Goal: Use online tool/utility

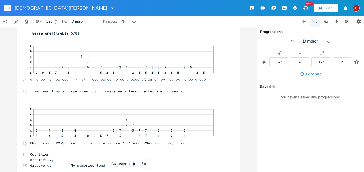
scroll to position [13, 0]
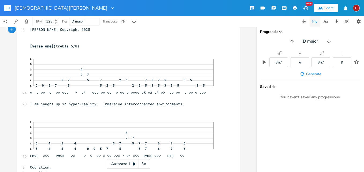
click at [142, 168] on div "3x" at bounding box center [144, 164] width 10 height 10
click at [142, 168] on div "4x" at bounding box center [144, 164] width 10 height 10
click at [135, 164] on icon at bounding box center [134, 164] width 3 height 3
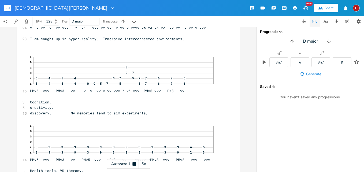
click at [135, 164] on icon at bounding box center [133, 163] width 3 height 3
click at [135, 164] on icon at bounding box center [134, 164] width 3 height 3
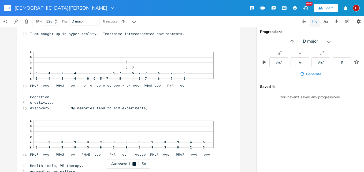
scroll to position [84, 0]
click at [135, 164] on icon at bounding box center [133, 163] width 3 height 3
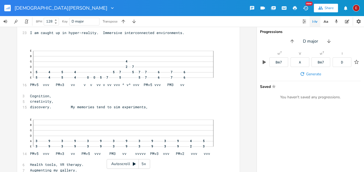
click at [134, 165] on icon at bounding box center [134, 164] width 4 height 4
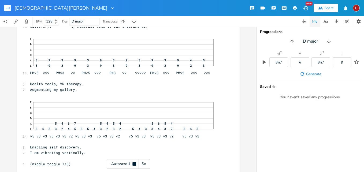
click at [134, 165] on icon at bounding box center [133, 163] width 3 height 3
click at [134, 165] on icon at bounding box center [134, 164] width 4 height 4
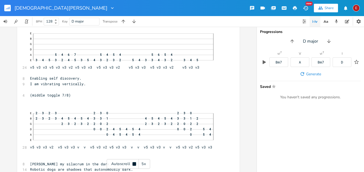
click at [134, 165] on icon at bounding box center [133, 163] width 3 height 3
click at [134, 165] on icon at bounding box center [134, 164] width 4 height 4
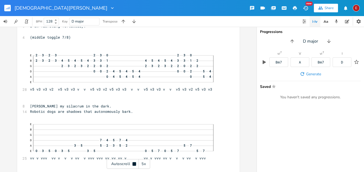
scroll to position [293, 0]
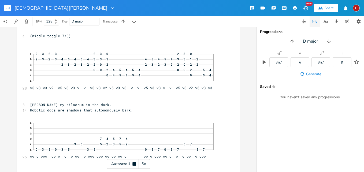
click at [134, 165] on icon at bounding box center [133, 163] width 3 height 3
click at [133, 164] on icon at bounding box center [134, 164] width 4 height 4
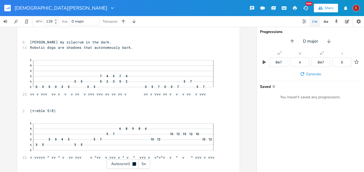
click at [133, 164] on icon at bounding box center [133, 163] width 3 height 3
click at [133, 163] on icon at bounding box center [134, 164] width 3 height 3
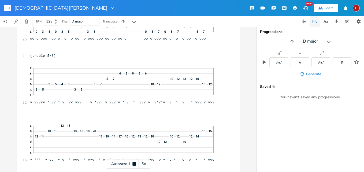
click at [133, 163] on icon at bounding box center [133, 163] width 3 height 3
click at [133, 163] on icon at bounding box center [134, 164] width 3 height 3
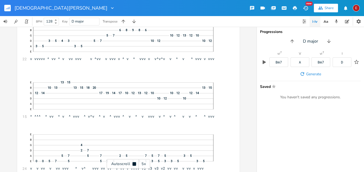
scroll to position [456, 0]
click at [133, 163] on icon at bounding box center [133, 163] width 3 height 3
click at [133, 163] on icon at bounding box center [134, 164] width 3 height 3
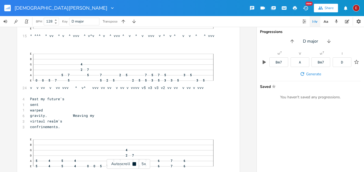
click at [133, 163] on icon at bounding box center [133, 163] width 3 height 3
click at [133, 163] on icon at bounding box center [134, 164] width 3 height 3
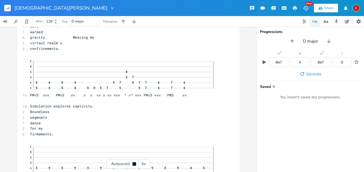
click at [133, 163] on icon at bounding box center [133, 163] width 3 height 3
click at [133, 163] on icon at bounding box center [134, 164] width 3 height 3
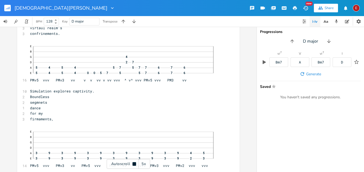
scroll to position [630, 0]
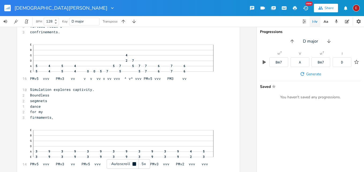
click at [133, 163] on icon at bounding box center [133, 163] width 3 height 3
click at [133, 163] on icon at bounding box center [134, 164] width 3 height 3
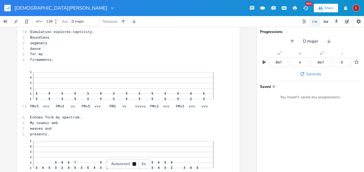
click at [133, 163] on icon at bounding box center [133, 163] width 3 height 3
click at [133, 163] on icon at bounding box center [134, 164] width 3 height 3
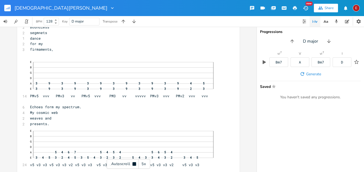
scroll to position [699, 0]
click at [133, 163] on icon at bounding box center [133, 163] width 3 height 3
click at [133, 163] on icon at bounding box center [134, 164] width 3 height 3
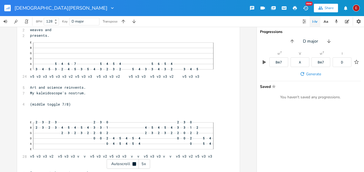
click at [133, 163] on icon at bounding box center [133, 163] width 3 height 3
click at [133, 163] on icon at bounding box center [134, 164] width 3 height 3
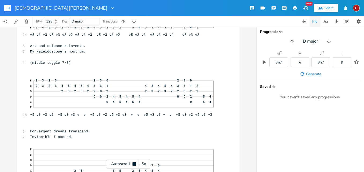
click at [133, 163] on icon at bounding box center [133, 163] width 3 height 3
click at [134, 163] on icon at bounding box center [134, 164] width 4 height 4
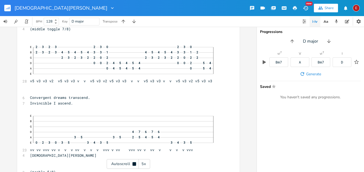
click at [134, 163] on icon at bounding box center [133, 163] width 3 height 3
click at [134, 163] on icon at bounding box center [134, 164] width 4 height 4
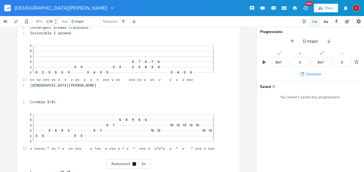
scroll to position [933, 0]
click at [134, 163] on icon at bounding box center [133, 163] width 3 height 3
click at [134, 163] on icon at bounding box center [134, 164] width 4 height 4
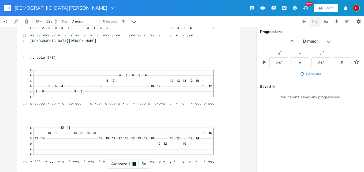
click at [134, 163] on icon at bounding box center [133, 163] width 3 height 3
click at [133, 164] on icon at bounding box center [134, 164] width 3 height 3
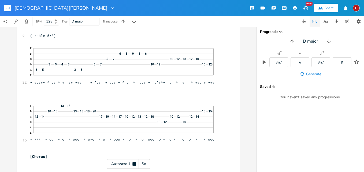
click at [133, 164] on icon at bounding box center [133, 163] width 3 height 3
click at [133, 164] on icon at bounding box center [134, 164] width 3 height 3
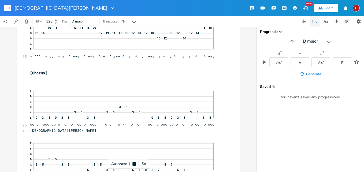
click at [133, 164] on icon at bounding box center [133, 163] width 3 height 3
click at [133, 164] on icon at bounding box center [134, 164] width 3 height 3
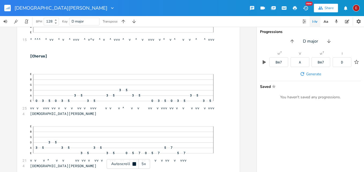
click at [133, 164] on icon at bounding box center [133, 163] width 3 height 3
click at [133, 164] on icon at bounding box center [134, 164] width 3 height 3
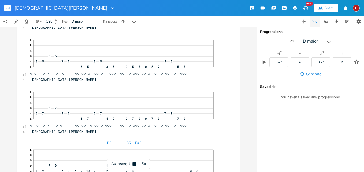
click at [133, 164] on icon at bounding box center [133, 163] width 3 height 3
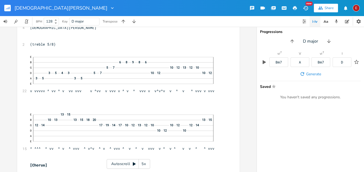
scroll to position [1003, 0]
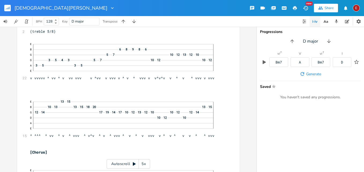
click at [133, 165] on icon at bounding box center [134, 164] width 3 height 3
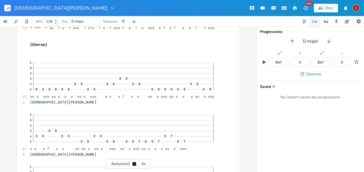
click at [133, 165] on icon at bounding box center [133, 163] width 3 height 3
click at [134, 164] on icon at bounding box center [134, 164] width 3 height 3
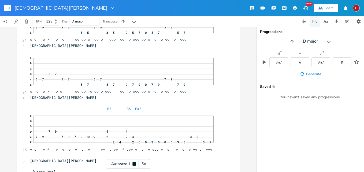
click at [134, 164] on icon at bounding box center [133, 163] width 3 height 3
